Goal: Transaction & Acquisition: Purchase product/service

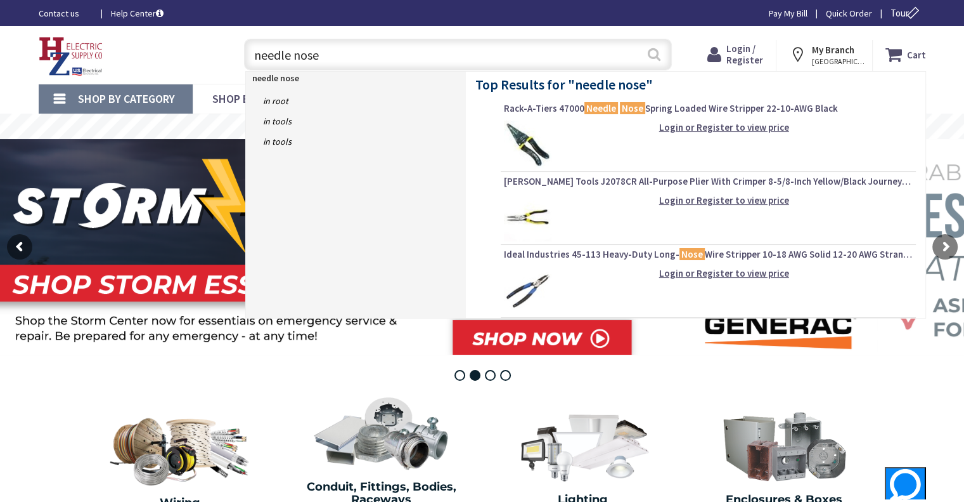
type input "needle nose"
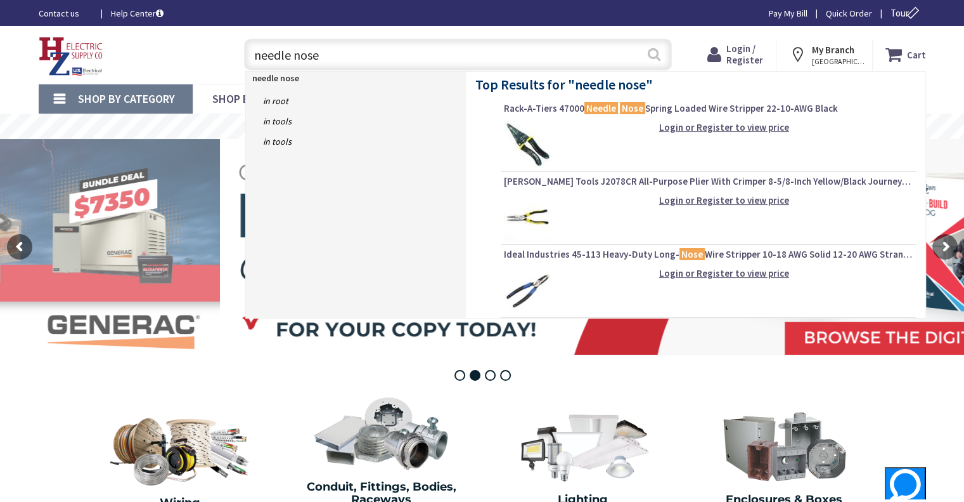
click at [657, 58] on button "Search" at bounding box center [654, 54] width 16 height 29
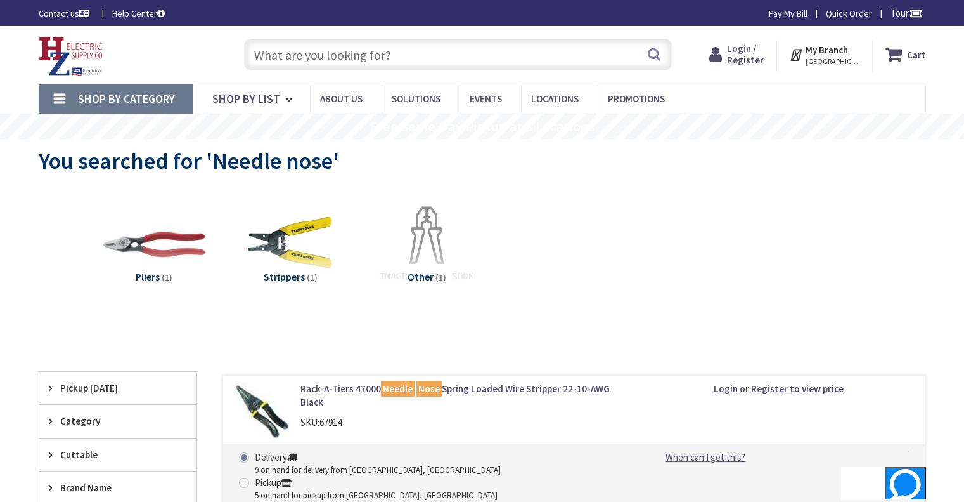
click at [308, 56] on input "text" at bounding box center [458, 55] width 428 height 32
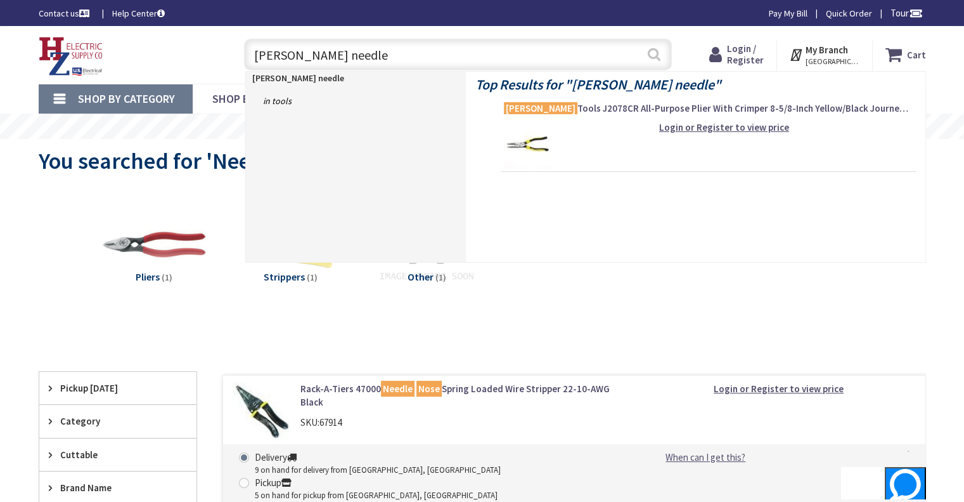
type input "klein needle"
click at [652, 53] on button "Search" at bounding box center [654, 54] width 16 height 29
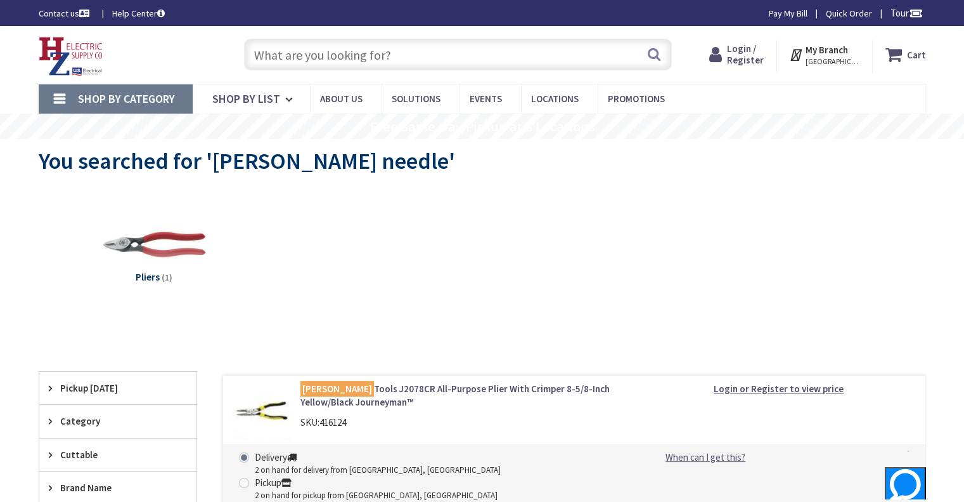
scroll to position [190, 0]
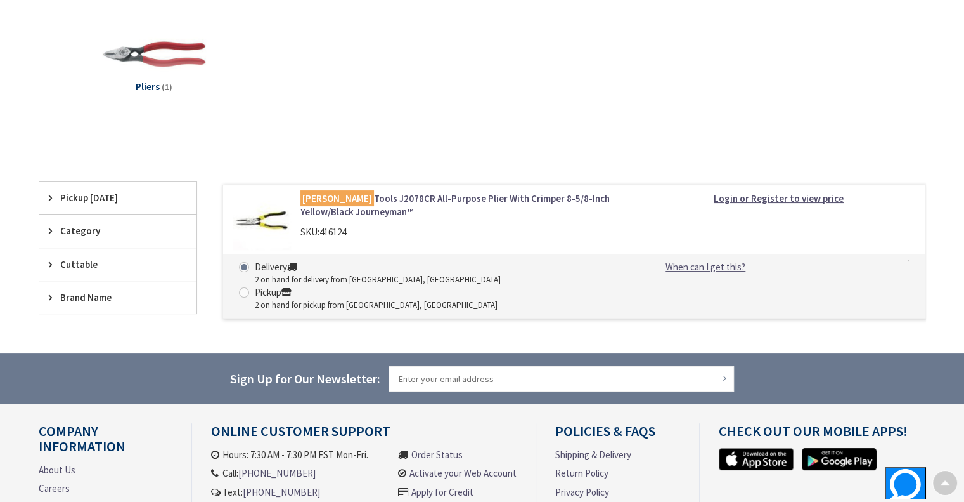
click at [391, 197] on link "Klein Tools J2078CR All-Purpose Plier With Crimper 8-5/8-Inch Yellow/Black Jour…" at bounding box center [462, 204] width 323 height 27
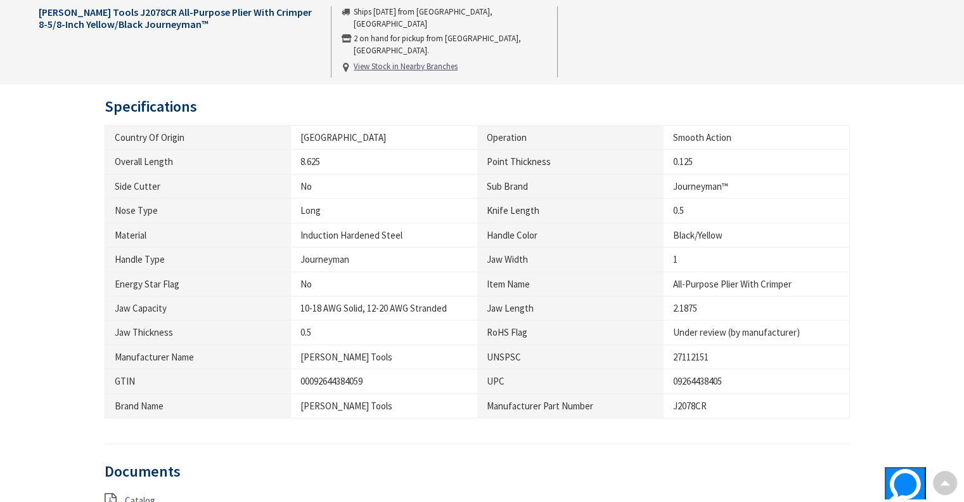
scroll to position [951, 0]
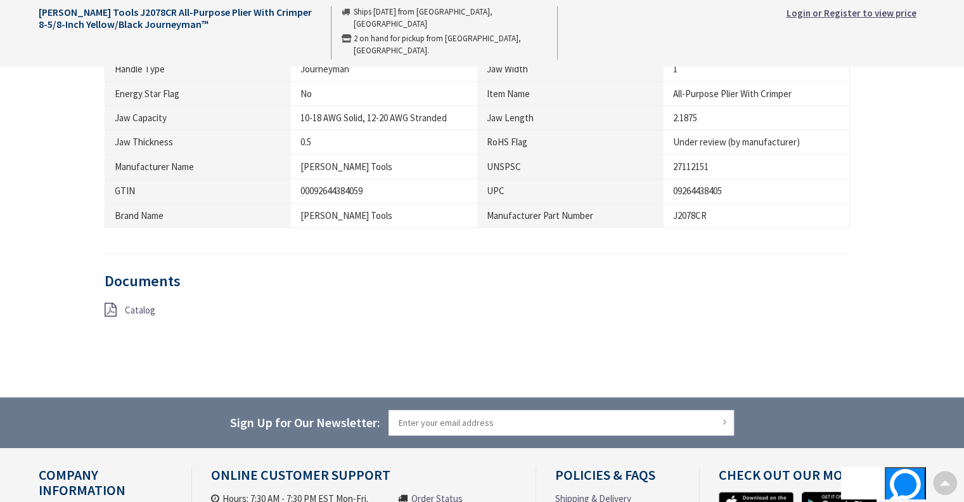
click at [113, 309] on icon at bounding box center [111, 309] width 12 height 14
